Goal: Information Seeking & Learning: Learn about a topic

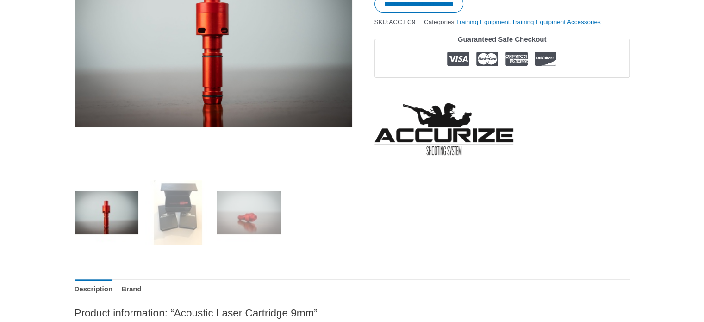
scroll to position [232, 0]
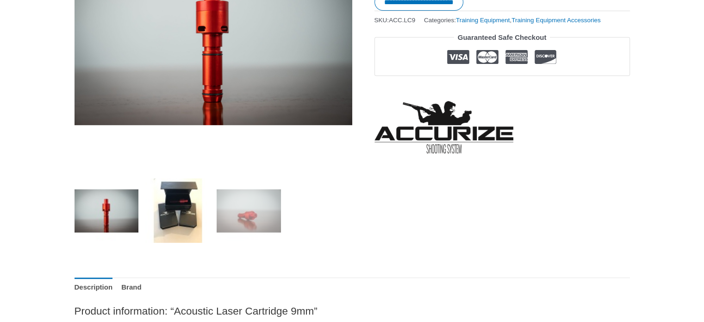
click at [184, 220] on img at bounding box center [177, 210] width 64 height 64
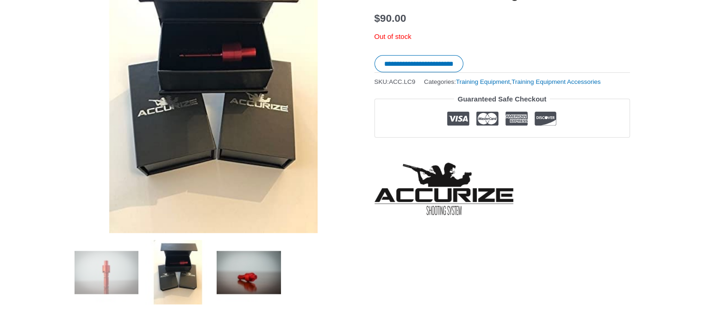
scroll to position [185, 0]
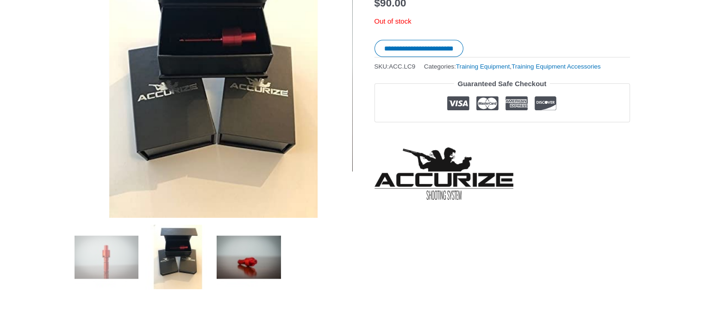
click at [259, 251] on img at bounding box center [249, 257] width 64 height 64
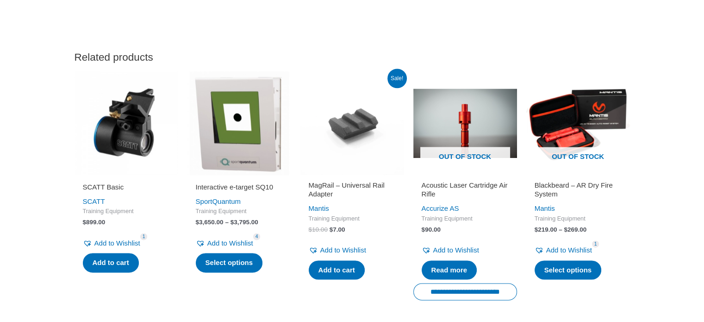
scroll to position [1158, 0]
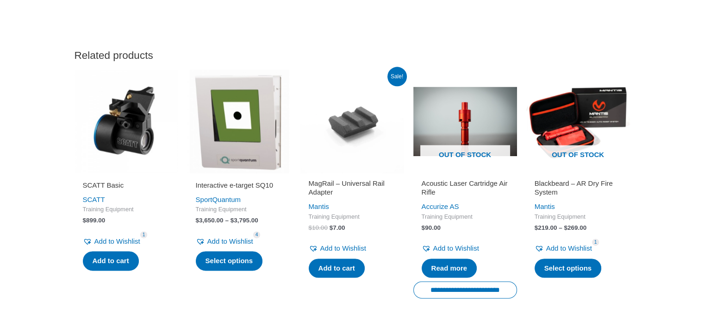
click at [569, 197] on h2 "Blackbeard – AR Dry Fire System" at bounding box center [578, 188] width 87 height 18
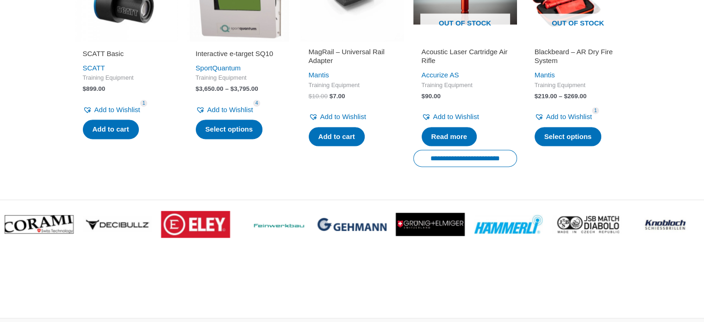
scroll to position [1297, 0]
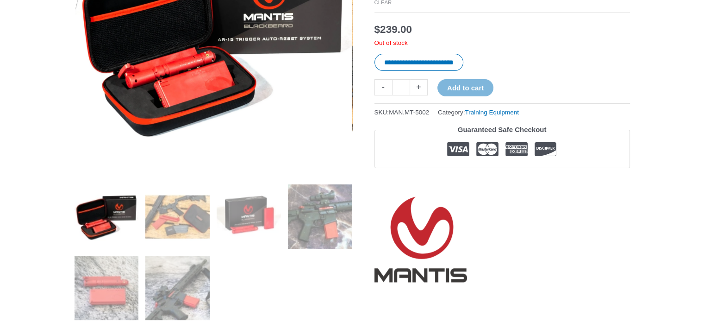
scroll to position [232, 0]
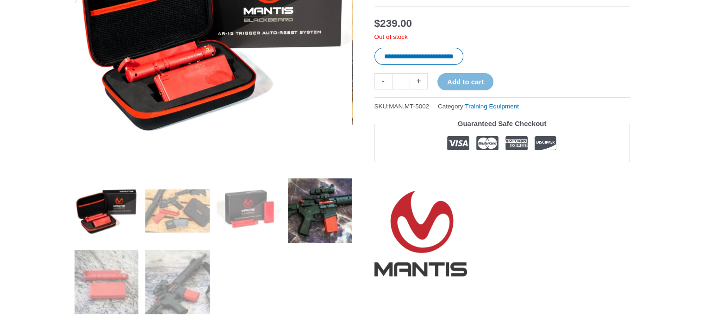
click at [328, 220] on img at bounding box center [320, 210] width 64 height 64
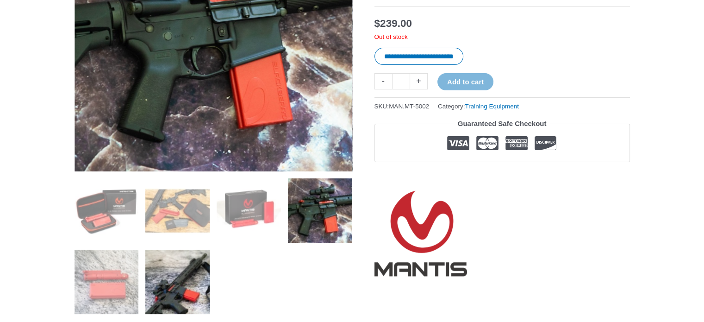
click at [179, 279] on img at bounding box center [177, 282] width 64 height 64
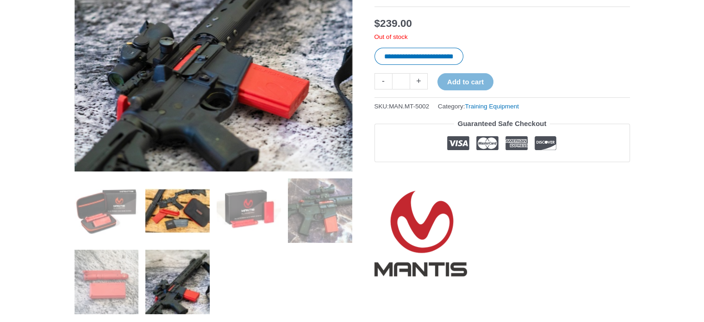
click at [162, 218] on img at bounding box center [177, 210] width 64 height 64
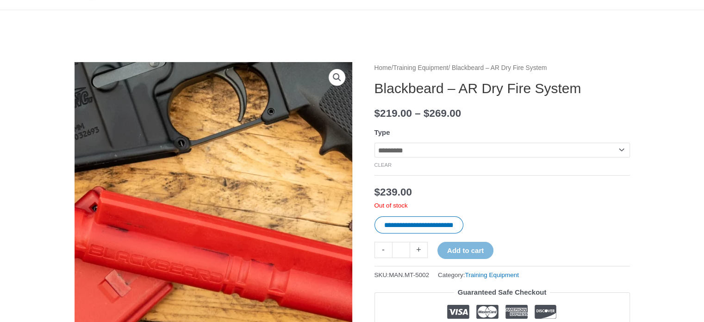
scroll to position [46, 0]
